Goal: Task Accomplishment & Management: Use online tool/utility

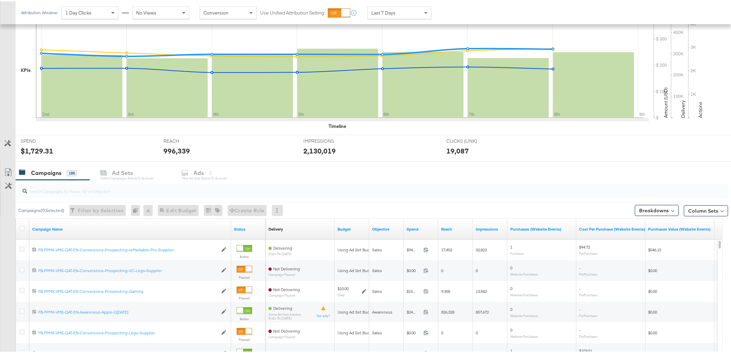
scroll to position [153, 0]
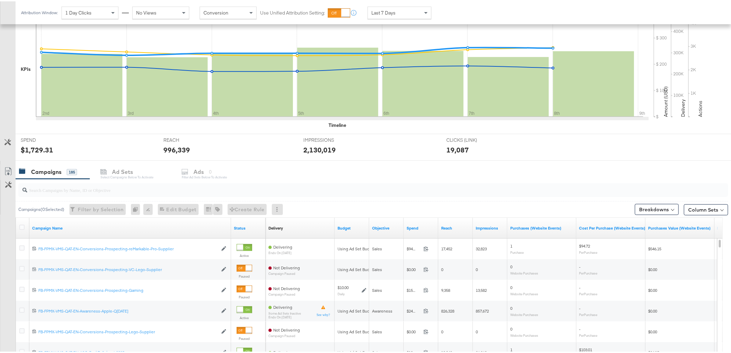
click at [82, 189] on input "search" at bounding box center [344, 185] width 635 height 13
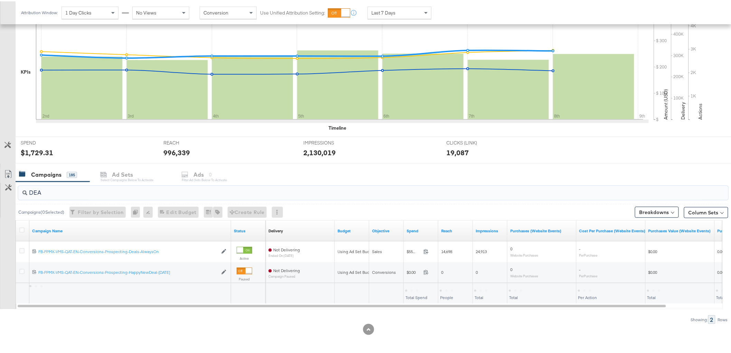
scroll to position [151, 0]
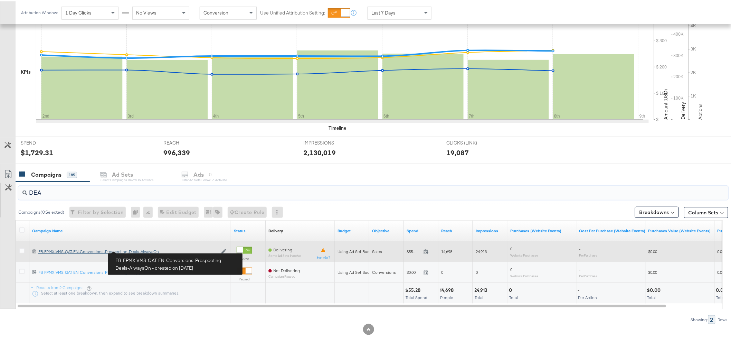
type input "DEA"
click at [134, 249] on div "FB-FPMX-VMS-QAT-EN-Conversions-Prospecting-Deals-AlwaysOn FB-FPMX-VMS-QAT-EN-Co…" at bounding box center [127, 250] width 179 height 6
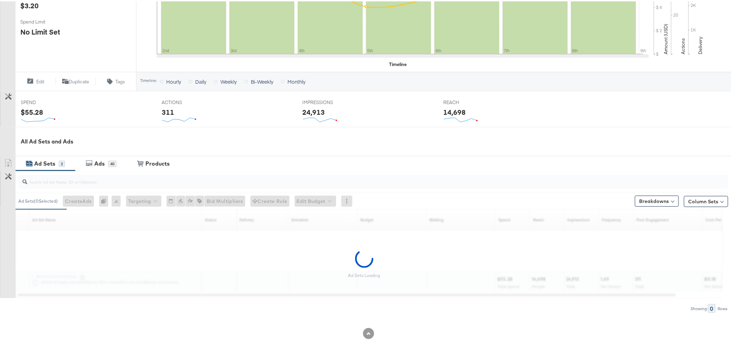
scroll to position [191, 0]
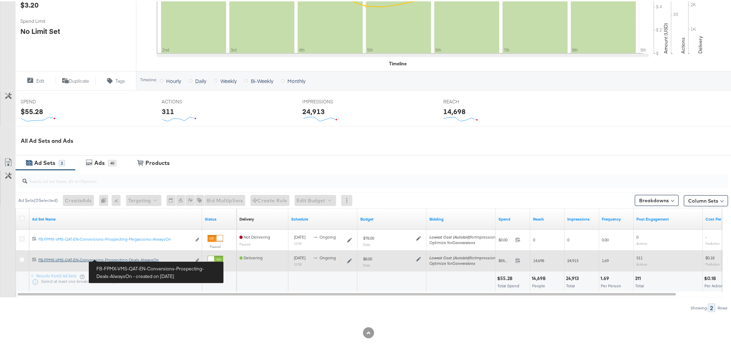
click at [130, 260] on div "FB-FPMX-VMS-QAT-EN-Conversions-Prospecting-Deals-AlwaysOn FB-FPMX-VMS-QAT-EN-Co…" at bounding box center [114, 259] width 153 height 6
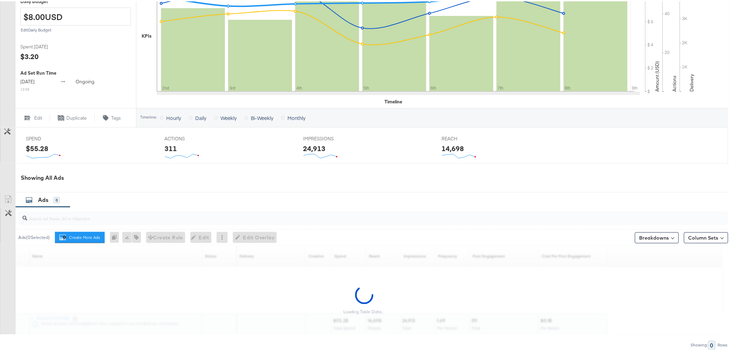
scroll to position [224, 0]
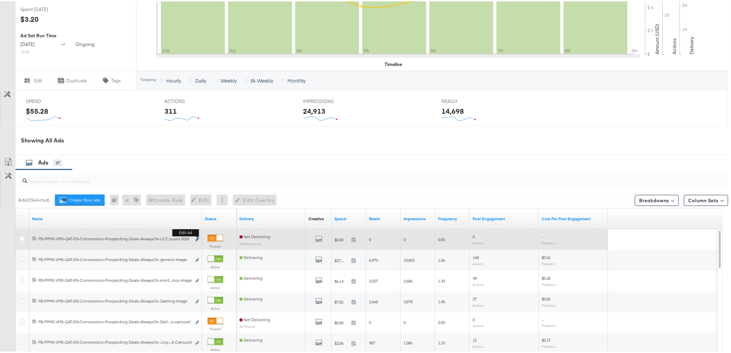
click at [197, 236] on button "Edit ad" at bounding box center [197, 237] width 4 height 7
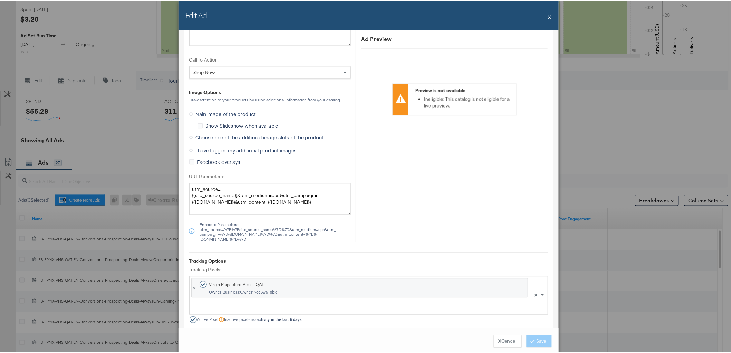
scroll to position [614, 0]
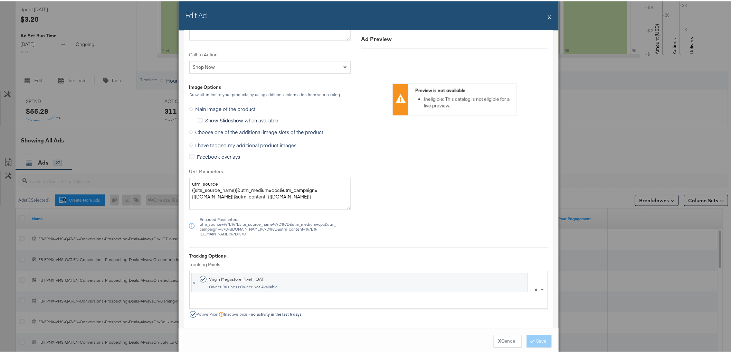
click at [215, 130] on span "Choose one of the additional image slots of the product" at bounding box center [259, 130] width 128 height 7
click at [0, 0] on input "Choose one of the additional image slots of the product" at bounding box center [0, 0] width 0 height 0
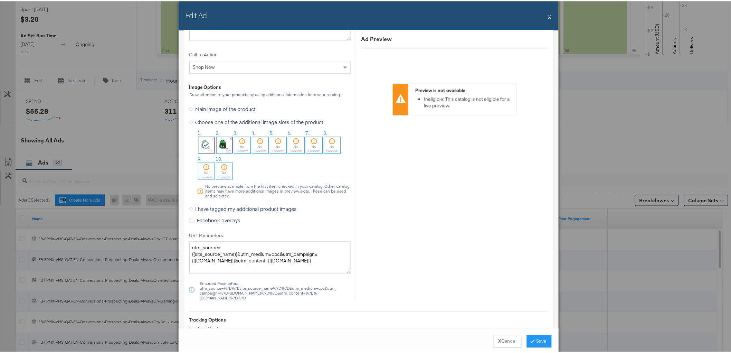
click at [206, 143] on icon at bounding box center [206, 143] width 8 height 7
click at [540, 339] on button "Save" at bounding box center [539, 339] width 25 height 12
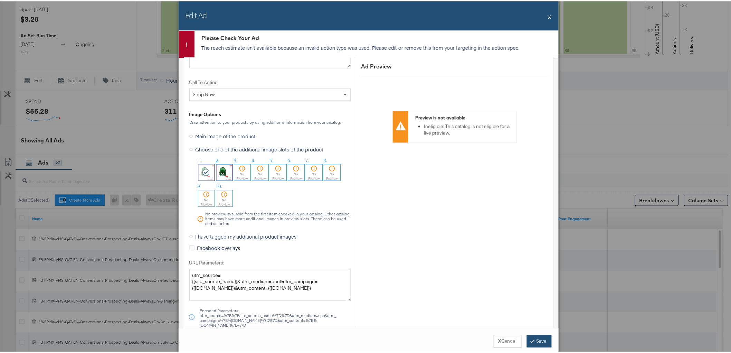
click at [534, 339] on button "Save" at bounding box center [539, 339] width 25 height 12
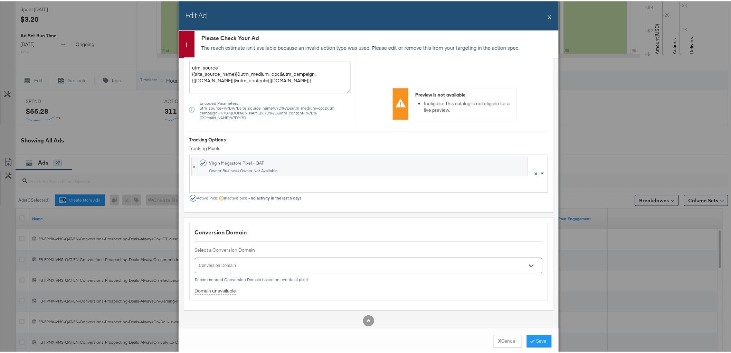
scroll to position [830, 0]
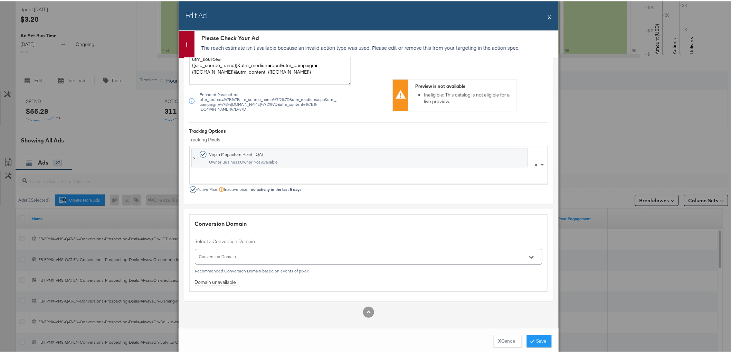
click at [184, 45] on icon at bounding box center [186, 42] width 11 height 11
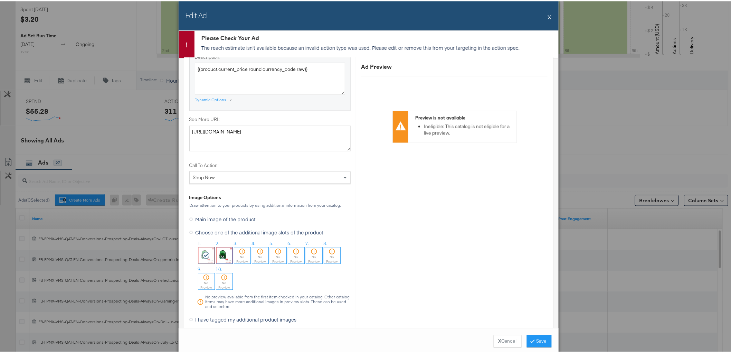
scroll to position [523, 0]
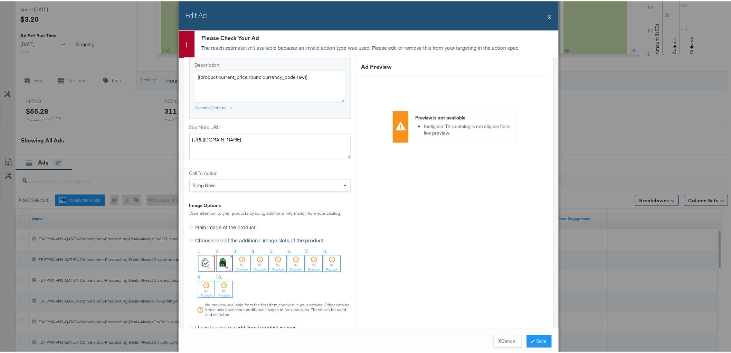
click at [223, 254] on img at bounding box center [224, 262] width 16 height 16
click at [530, 337] on button "Save" at bounding box center [539, 339] width 25 height 12
click at [205, 259] on img at bounding box center [206, 262] width 16 height 16
click at [224, 260] on img at bounding box center [224, 262] width 16 height 16
click at [537, 336] on button "Save" at bounding box center [539, 339] width 25 height 12
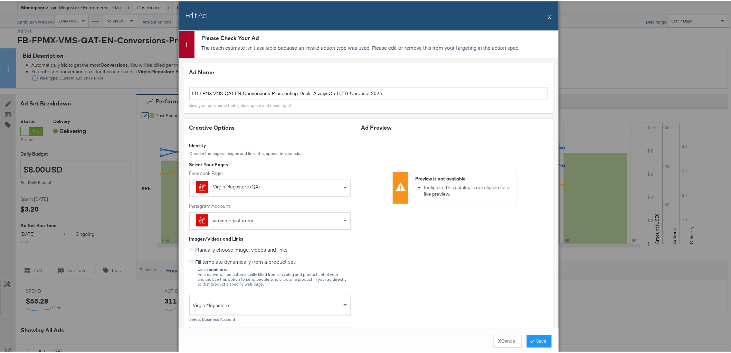
scroll to position [32, 0]
click at [186, 44] on icon at bounding box center [186, 42] width 11 height 11
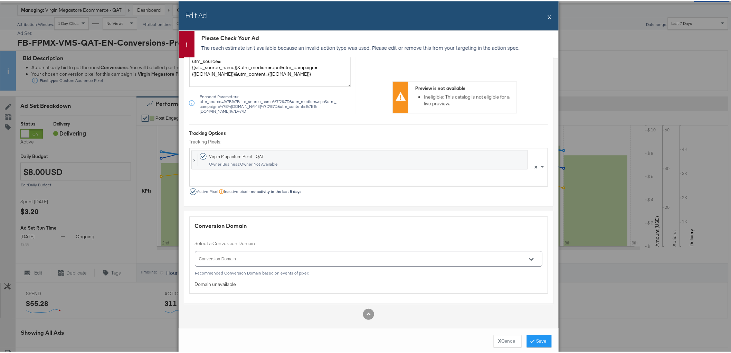
scroll to position [830, 0]
click at [498, 338] on strong "X" at bounding box center [499, 339] width 3 height 7
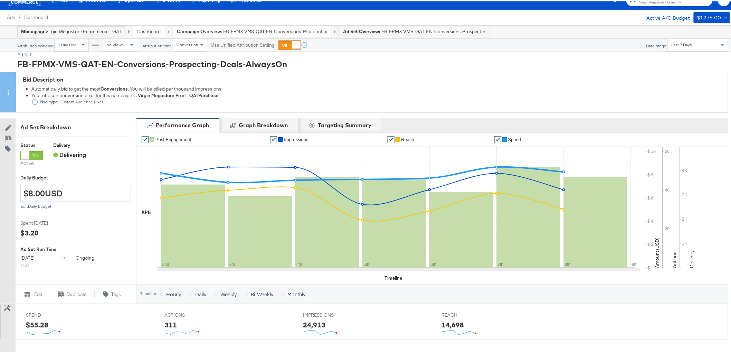
scroll to position [0, 0]
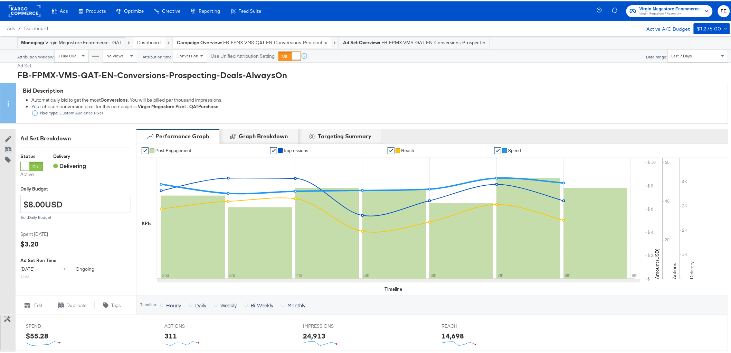
click at [649, 9] on span "Virgin Megastore Ecommerce - QAT" at bounding box center [670, 7] width 63 height 7
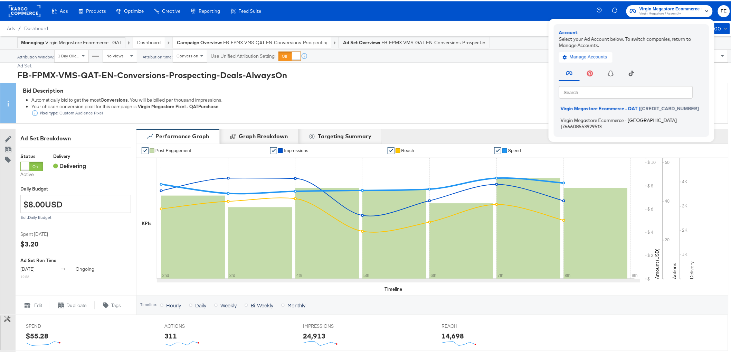
click at [598, 116] on span "Virgin Megastore Ecommerce - [GEOGRAPHIC_DATA]" at bounding box center [618, 119] width 116 height 6
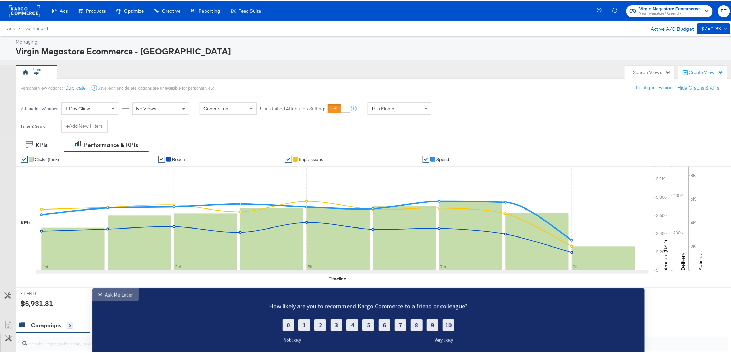
click at [107, 293] on div "Ask Me Later" at bounding box center [119, 294] width 28 height 7
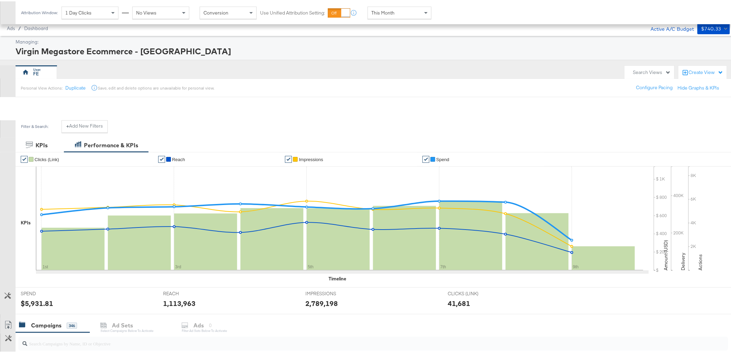
scroll to position [227, 0]
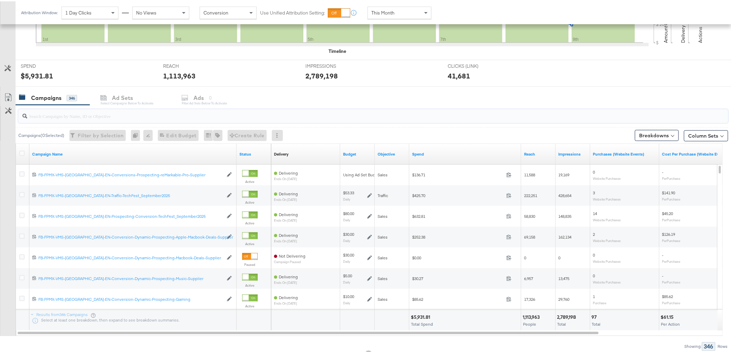
click at [70, 115] on input "search" at bounding box center [344, 111] width 635 height 13
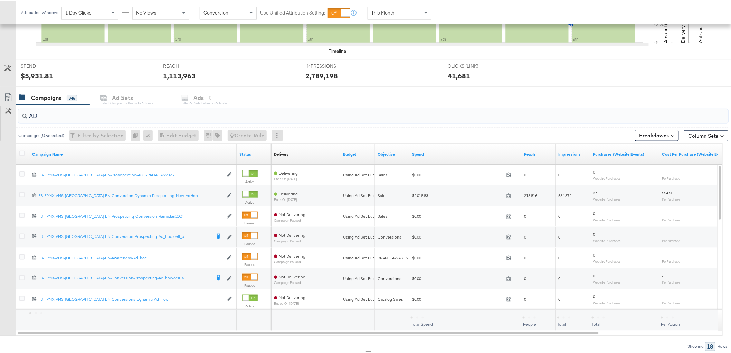
type input "A"
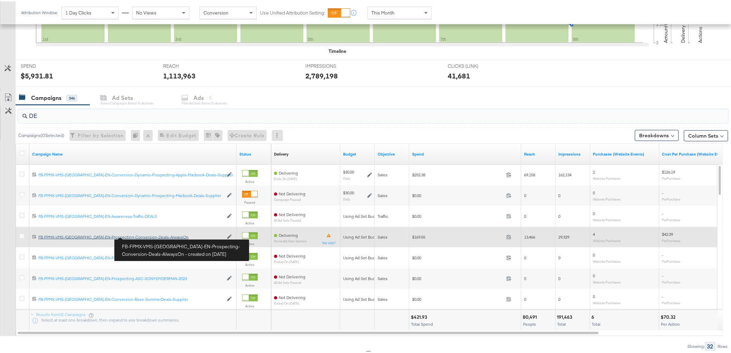
type input "DE"
click at [140, 235] on div "FB-FPMX-VMS-[GEOGRAPHIC_DATA]-EN-Prospecting-Conversion-Deals-AlwaysOn FB-FPMX-…" at bounding box center [130, 236] width 185 height 6
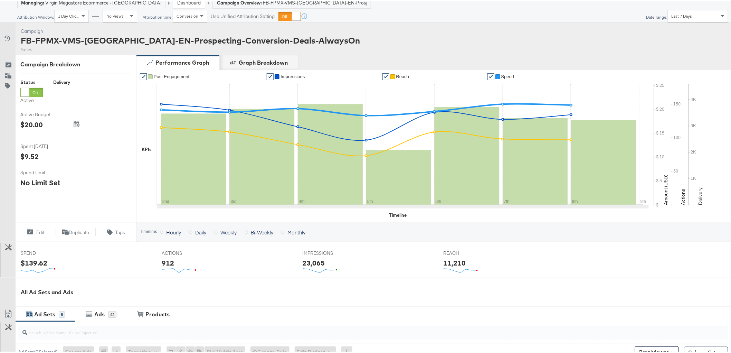
scroll to position [190, 0]
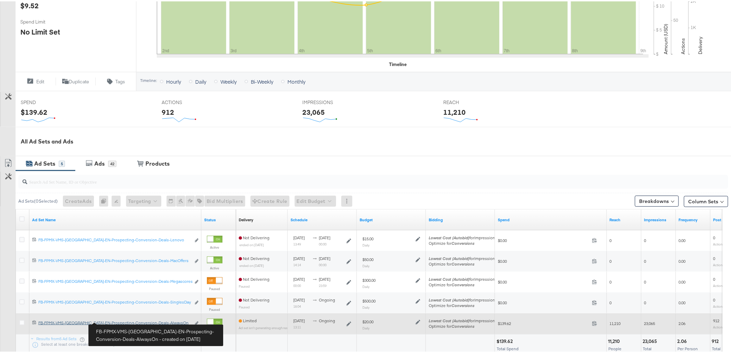
click at [152, 320] on div "FB-FPMX-VMS-[GEOGRAPHIC_DATA]-EN-Prospecting-Conversion-Deals-AlwaysOn FB-FPMX-…" at bounding box center [114, 321] width 152 height 6
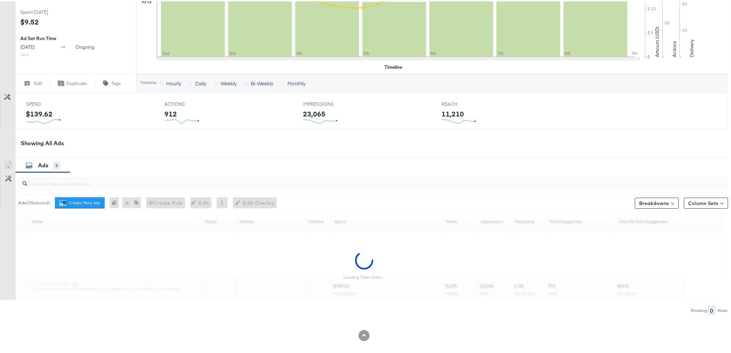
scroll to position [224, 0]
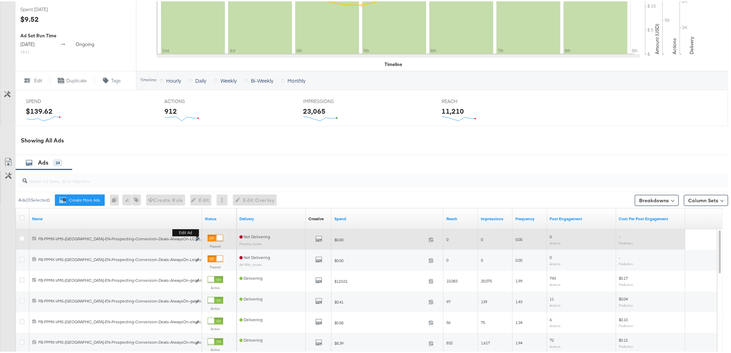
click at [197, 236] on button "Edit ad" at bounding box center [197, 237] width 4 height 7
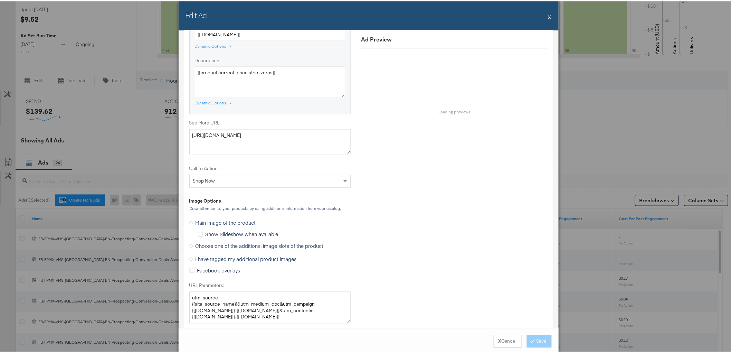
scroll to position [537, 0]
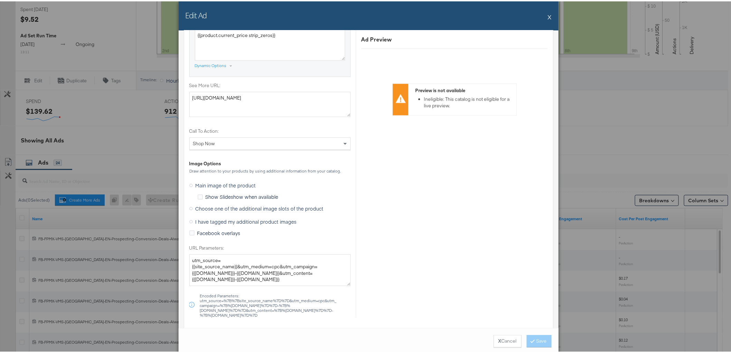
click at [219, 207] on span "Choose one of the additional image slots of the product" at bounding box center [259, 207] width 128 height 7
click at [0, 0] on input "Choose one of the additional image slots of the product" at bounding box center [0, 0] width 0 height 0
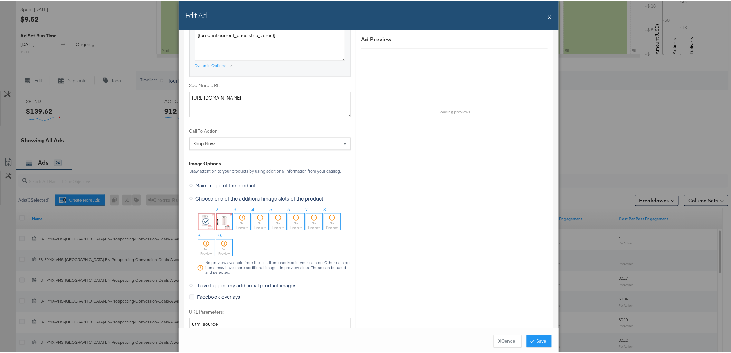
click at [202, 220] on icon at bounding box center [206, 220] width 8 height 7
click at [538, 341] on button "Save" at bounding box center [539, 339] width 25 height 12
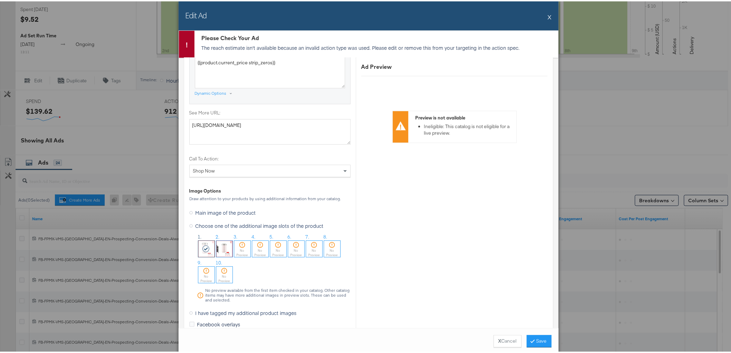
click at [548, 15] on button "X" at bounding box center [550, 16] width 4 height 14
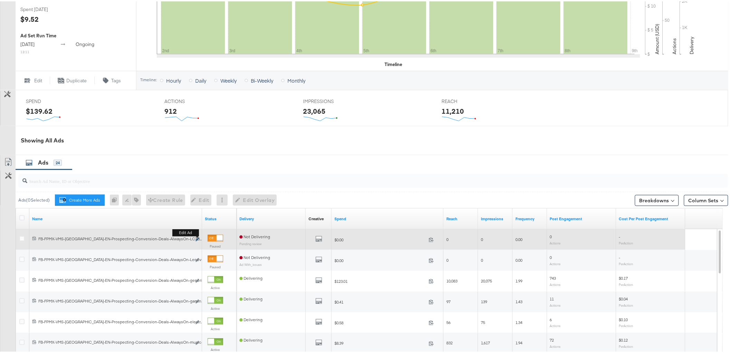
click at [198, 238] on icon "link" at bounding box center [196, 238] width 3 height 4
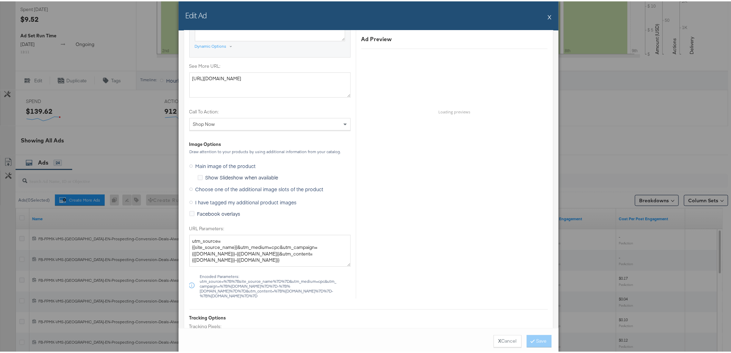
scroll to position [575, 0]
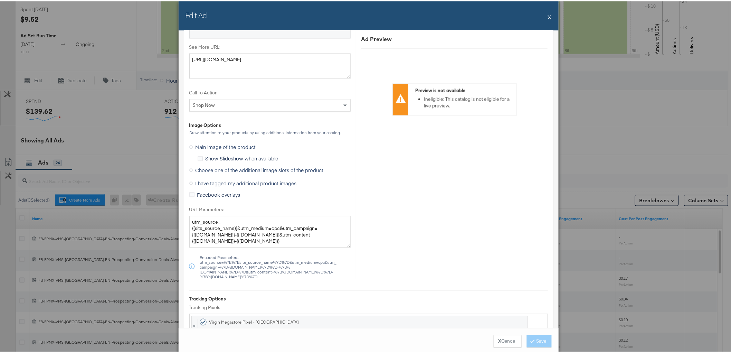
click at [202, 169] on span "Choose one of the additional image slots of the product" at bounding box center [259, 168] width 128 height 7
click at [0, 0] on input "Choose one of the additional image slots of the product" at bounding box center [0, 0] width 0 height 0
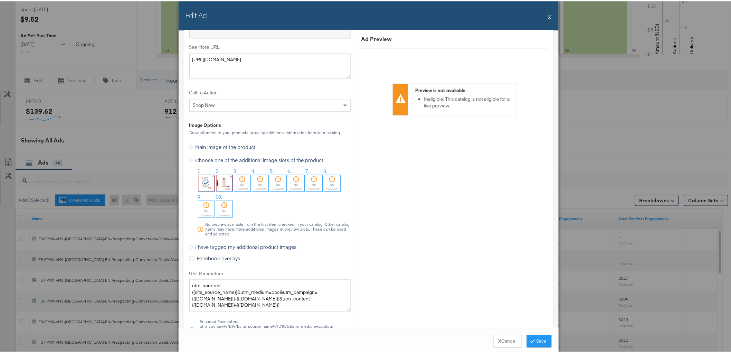
click at [201, 185] on div at bounding box center [206, 182] width 16 height 16
click at [534, 341] on button "Save" at bounding box center [539, 339] width 25 height 12
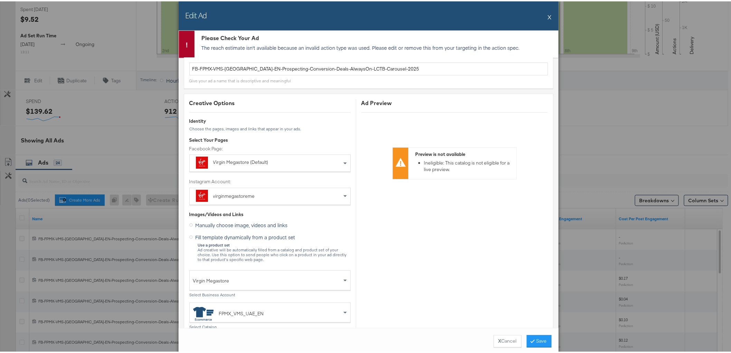
scroll to position [16, 0]
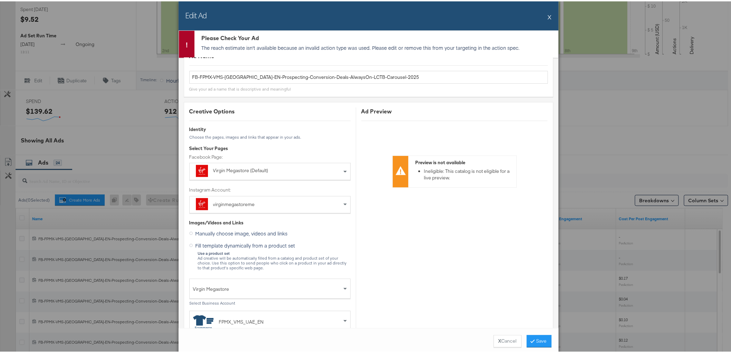
click at [543, 14] on div "Edit Ad X" at bounding box center [369, 14] width 380 height 29
click at [548, 14] on button "X" at bounding box center [550, 16] width 4 height 14
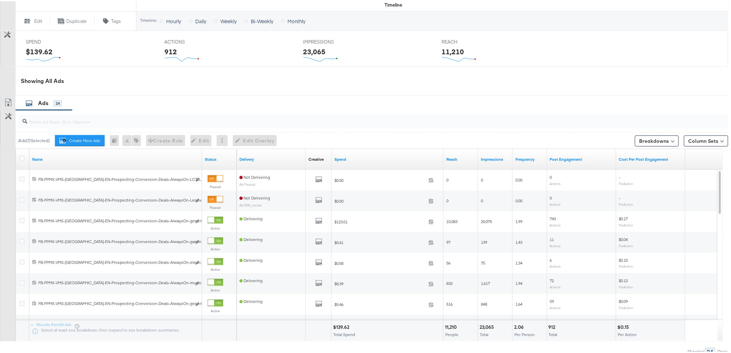
scroll to position [301, 0]
